Goal: Check status: Check status

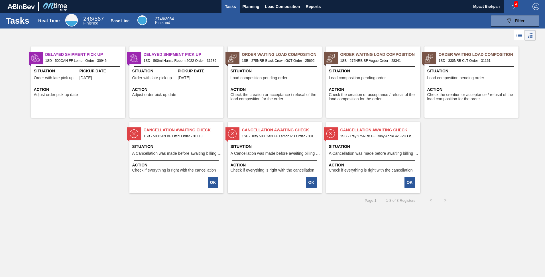
click at [515, 4] on span "4" at bounding box center [516, 4] width 4 height 6
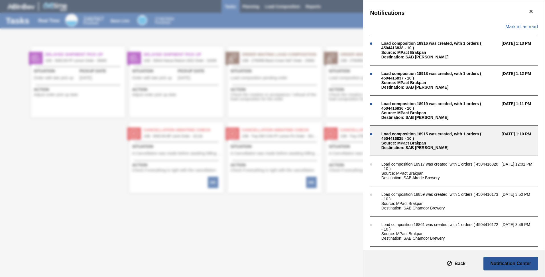
click at [429, 136] on div "Load composition 18915 was created, with 1 orders ( 4504416835 - 10 )" at bounding box center [439, 136] width 117 height 9
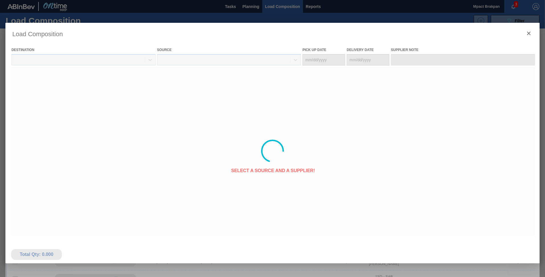
type Date "09/11/2025"
type Date "09/12/2025"
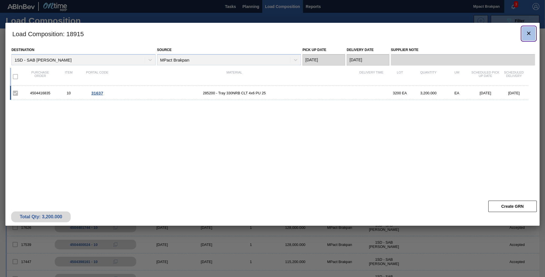
click at [527, 32] on icon "botão de ícone" at bounding box center [528, 33] width 3 height 3
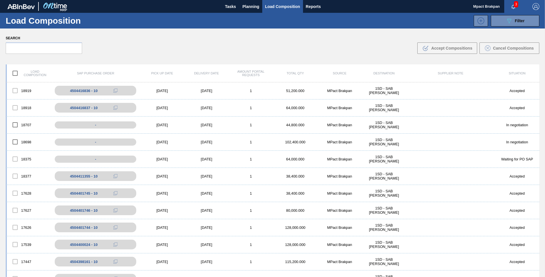
click at [514, 3] on span "3" at bounding box center [516, 4] width 4 height 6
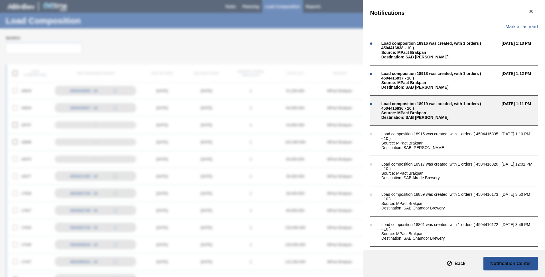
click at [428, 109] on div "Load composition 18919 was created, with 1 orders ( 4504416836 - 10 )" at bounding box center [439, 105] width 117 height 9
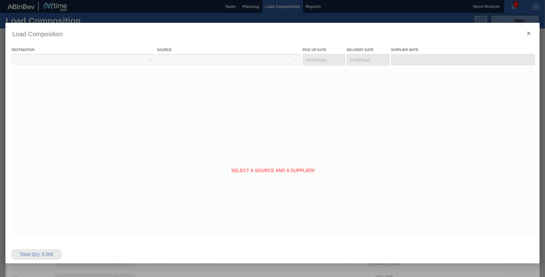
type Date "[DATE]"
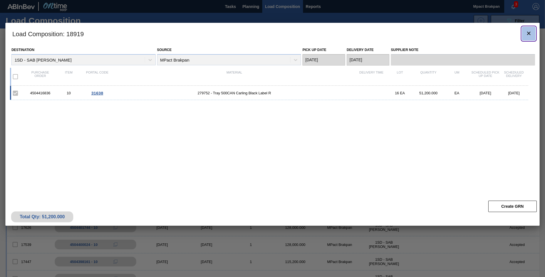
click at [527, 32] on icon "botão de ícone" at bounding box center [528, 33] width 7 height 7
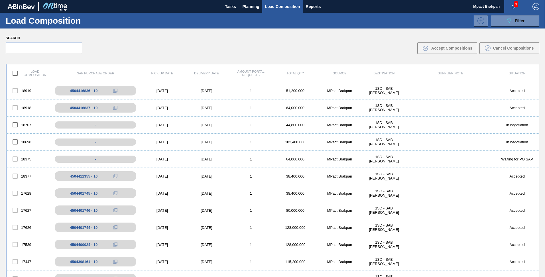
click at [515, 3] on span "3" at bounding box center [516, 4] width 4 height 6
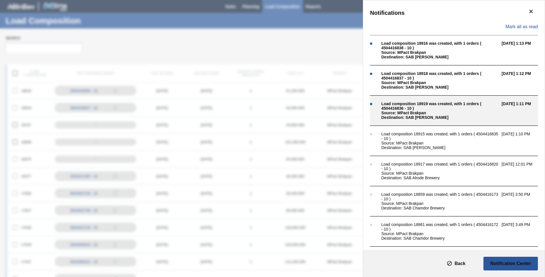
click at [427, 105] on div "Load composition 18919 was created, with 1 orders ( 4504416836 - 10 )" at bounding box center [439, 105] width 117 height 9
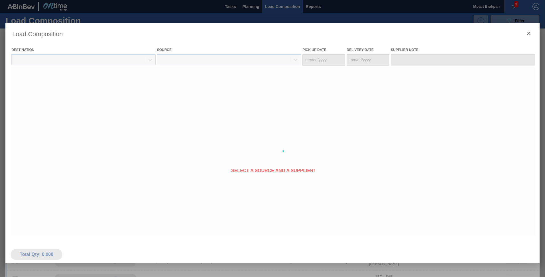
type Date "[DATE]"
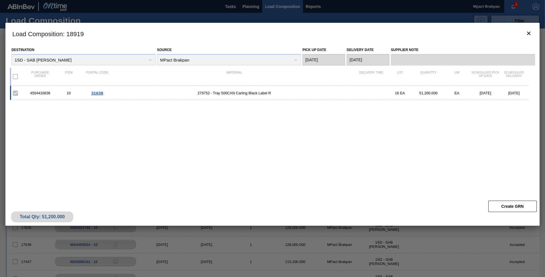
click at [397, 130] on div "4504416836 10 31638 279752 - Tray 500CAN Carling Black Label R 16 EA 51,200.000…" at bounding box center [271, 138] width 522 height 105
click at [73, 116] on div "4504416836 10 31638 279752 - Tray 500CAN Carling Black Label R 16 EA 51,200.000…" at bounding box center [271, 138] width 522 height 105
click at [530, 33] on icon "botão de ícone" at bounding box center [528, 33] width 7 height 7
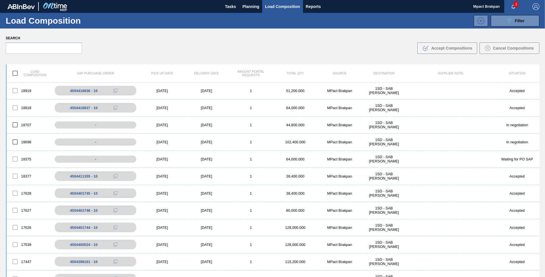
click at [516, 3] on span "3" at bounding box center [516, 4] width 4 height 6
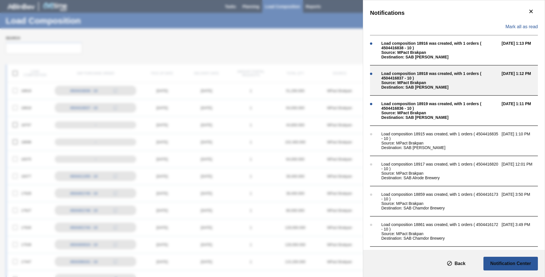
click at [414, 73] on div "Load composition 18918 was created, with 1 orders ( 4504416837 - 10 )" at bounding box center [439, 75] width 117 height 9
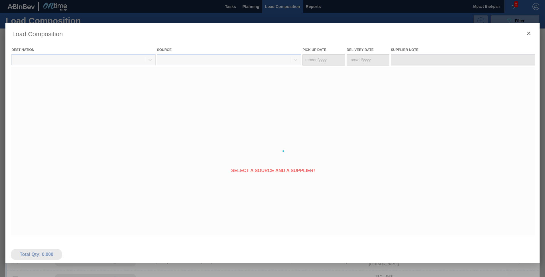
type Date "[DATE]"
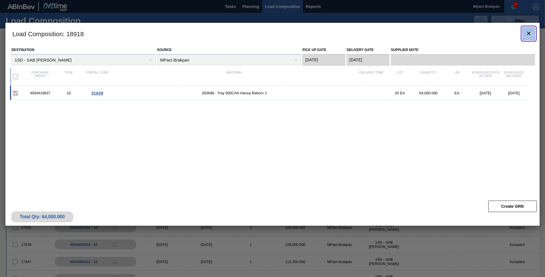
click at [528, 31] on icon "botão de ícone" at bounding box center [528, 33] width 7 height 7
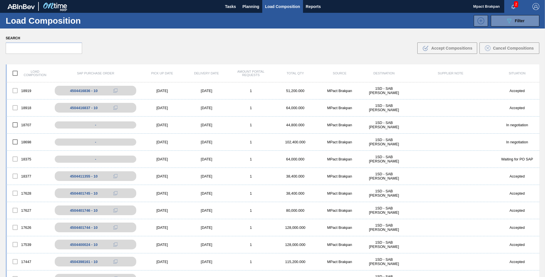
click at [516, 2] on span "2" at bounding box center [516, 4] width 4 height 6
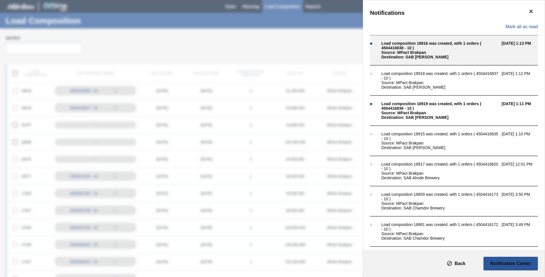
click at [427, 47] on div "Load composition 18916 was created, with 1 orders ( 4504416838 - 10 )" at bounding box center [439, 45] width 117 height 9
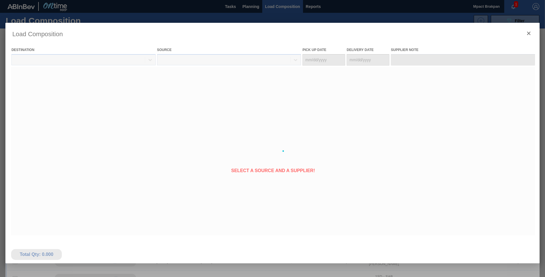
type Date "[DATE]"
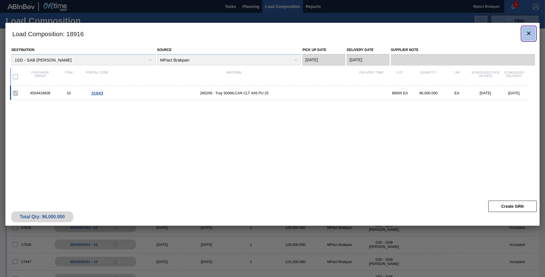
click at [529, 33] on icon "botão de ícone" at bounding box center [528, 33] width 7 height 7
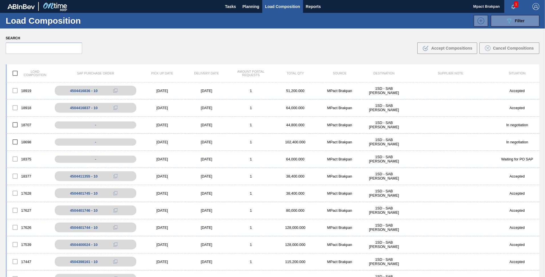
click at [511, 2] on div "1" at bounding box center [515, 6] width 23 height 13
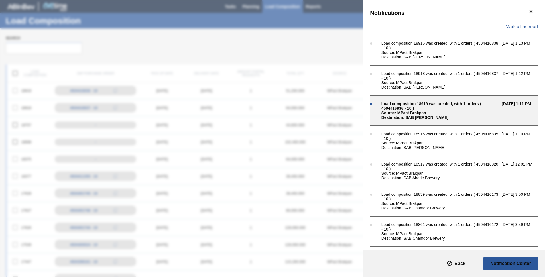
click at [404, 108] on div "Load composition 18919 was created, with 1 orders ( 4504416836 - 10 )" at bounding box center [439, 105] width 117 height 9
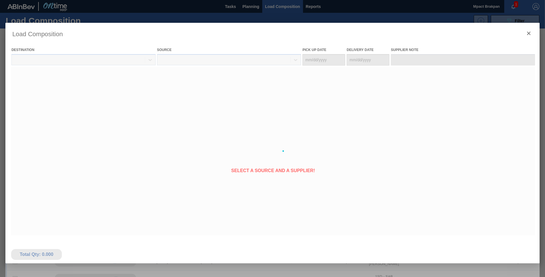
type Date "[DATE]"
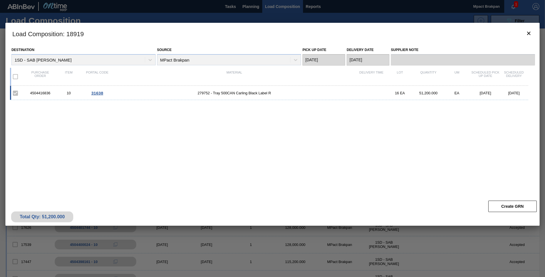
click at [464, 165] on div "4504416836 10 31638 279752 - Tray 500CAN Carling Black Label R 16 EA 51,200.000…" at bounding box center [271, 138] width 522 height 105
click at [529, 32] on icon "botão de ícone" at bounding box center [528, 33] width 3 height 3
